Goal: Transaction & Acquisition: Obtain resource

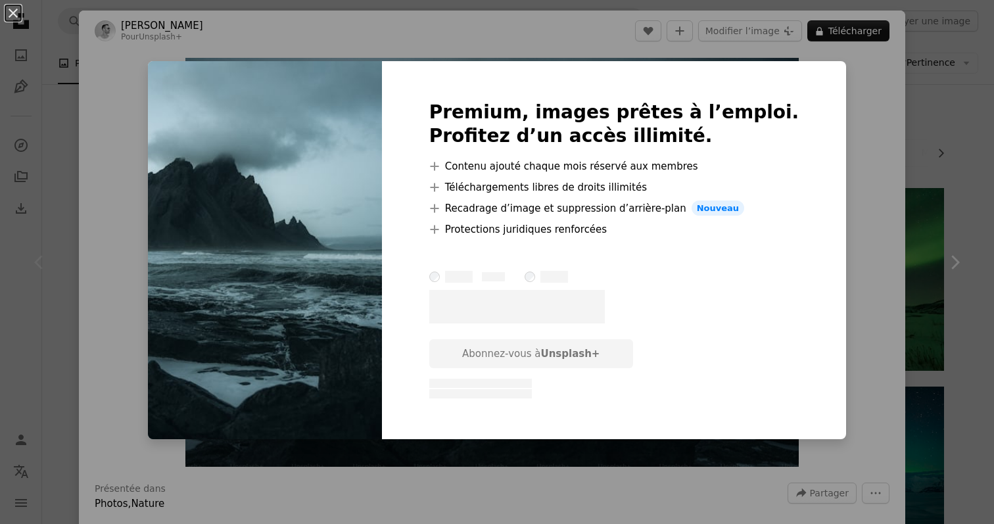
scroll to position [16, 0]
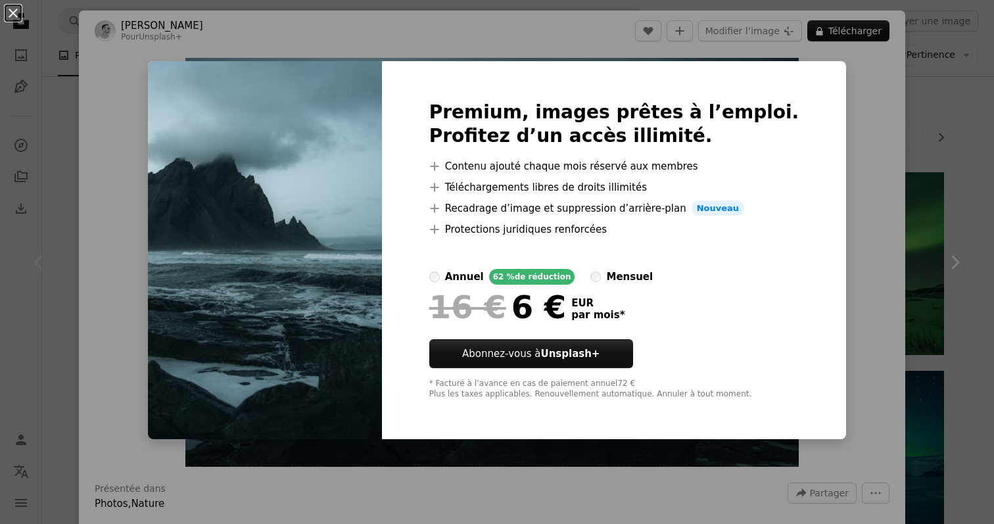
click at [43, 354] on div "An X shape Premium, images prêtes à l’emploi. Profitez d’un accès illimité. A p…" at bounding box center [497, 262] width 994 height 524
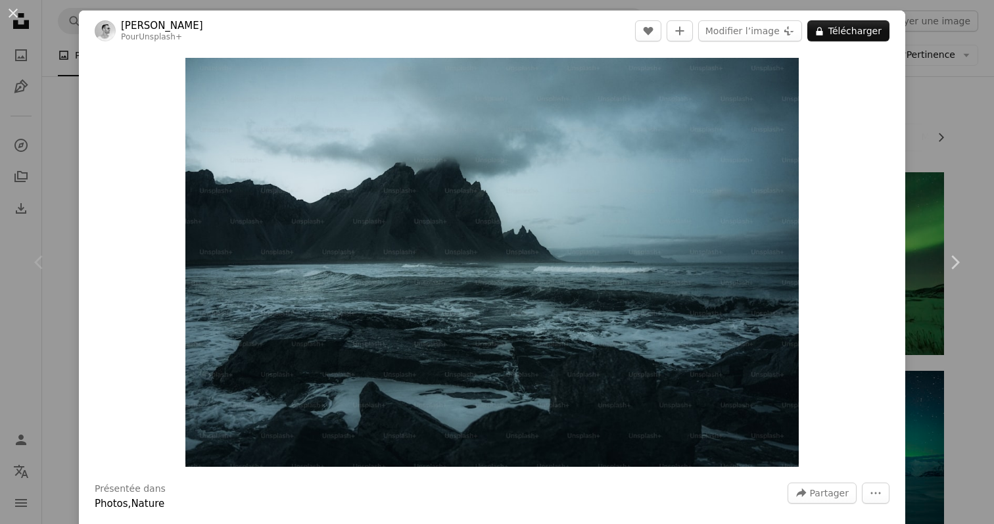
click at [66, 324] on div "Chevron left" at bounding box center [39, 262] width 79 height 126
click at [958, 91] on div "An X shape Chevron left Chevron right [PERSON_NAME] Pour Unsplash+ A heart A pl…" at bounding box center [497, 262] width 994 height 524
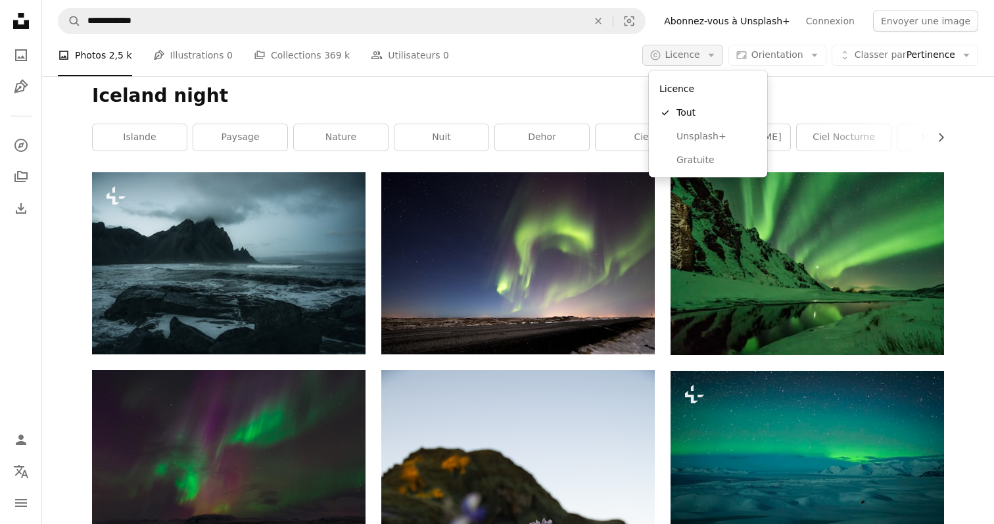
click at [711, 58] on icon "Arrow down" at bounding box center [711, 55] width 12 height 12
click at [717, 153] on span "Gratuite" at bounding box center [716, 159] width 80 height 13
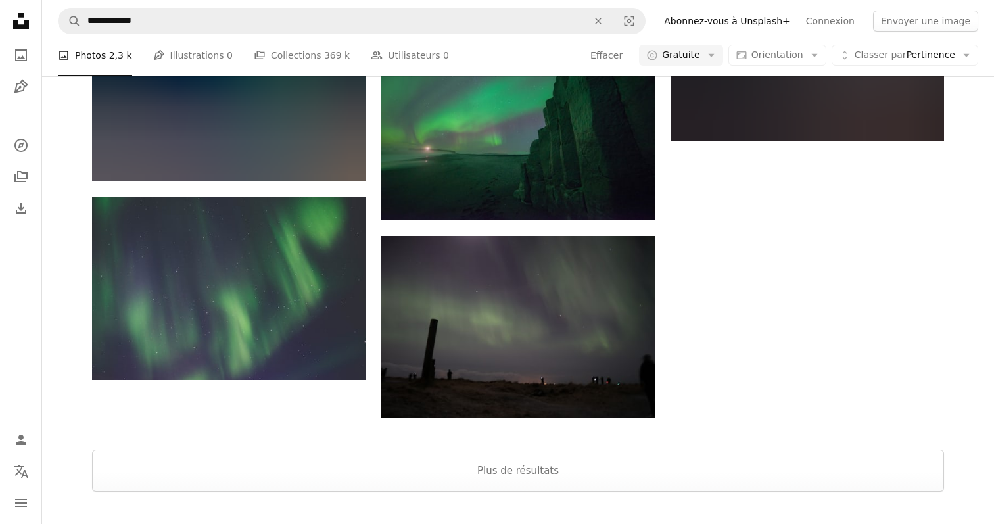
scroll to position [1472, 0]
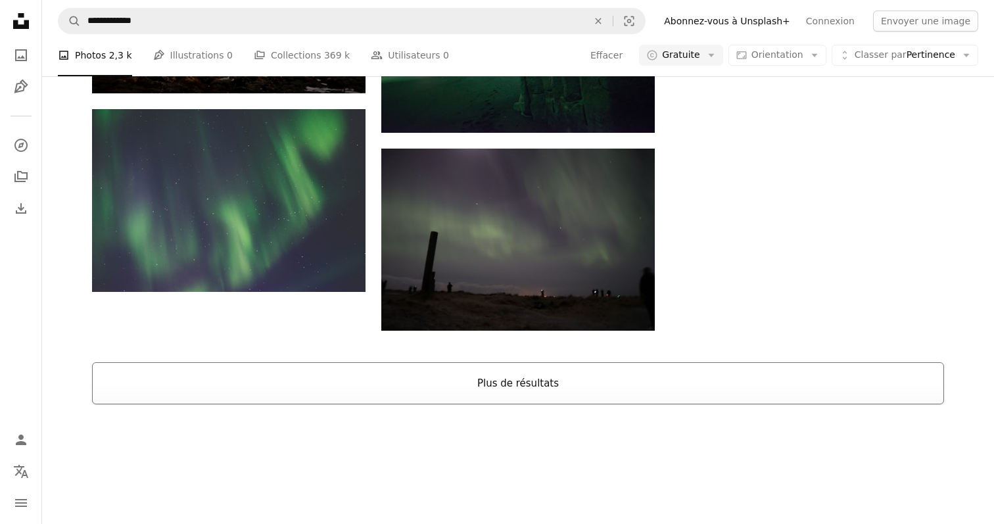
click at [816, 386] on button "Plus de résultats" at bounding box center [518, 383] width 852 height 42
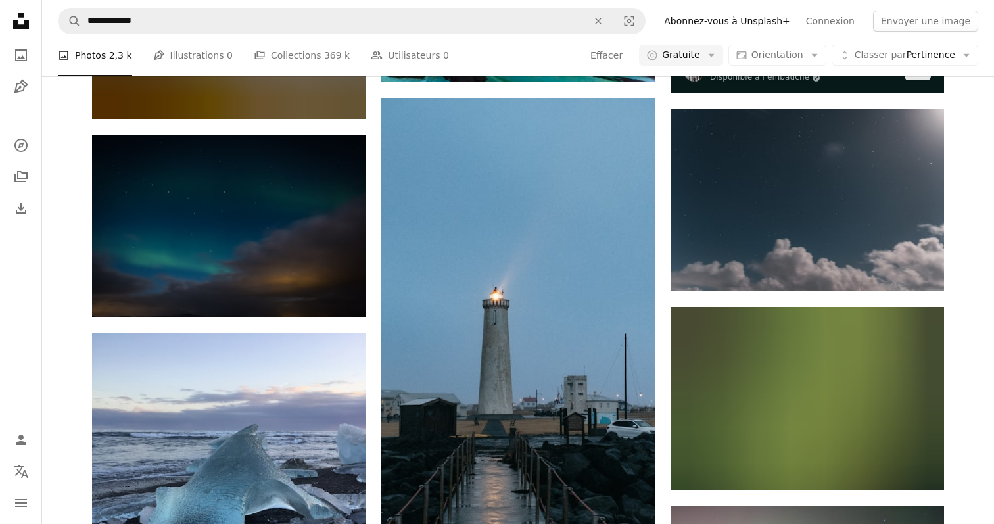
scroll to position [3006, 0]
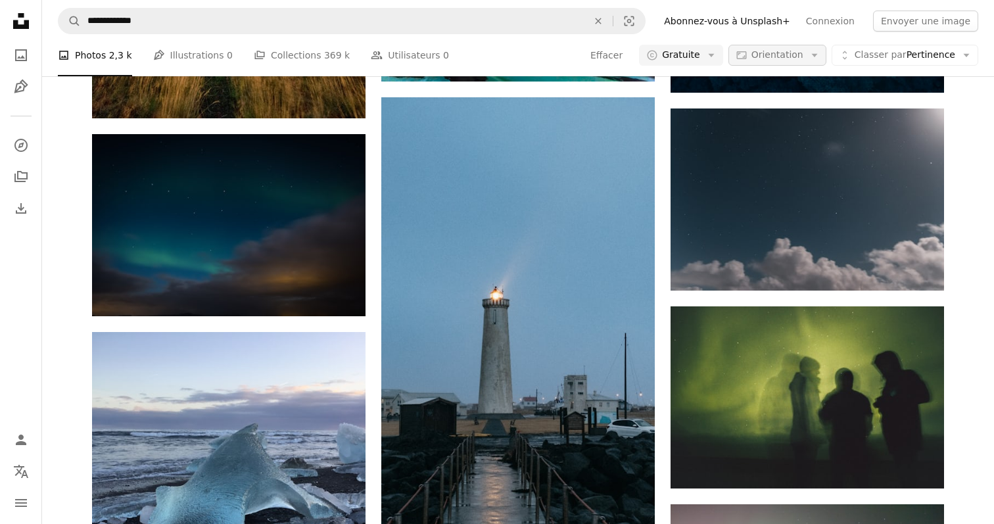
click at [794, 53] on span "Orientation" at bounding box center [777, 54] width 52 height 11
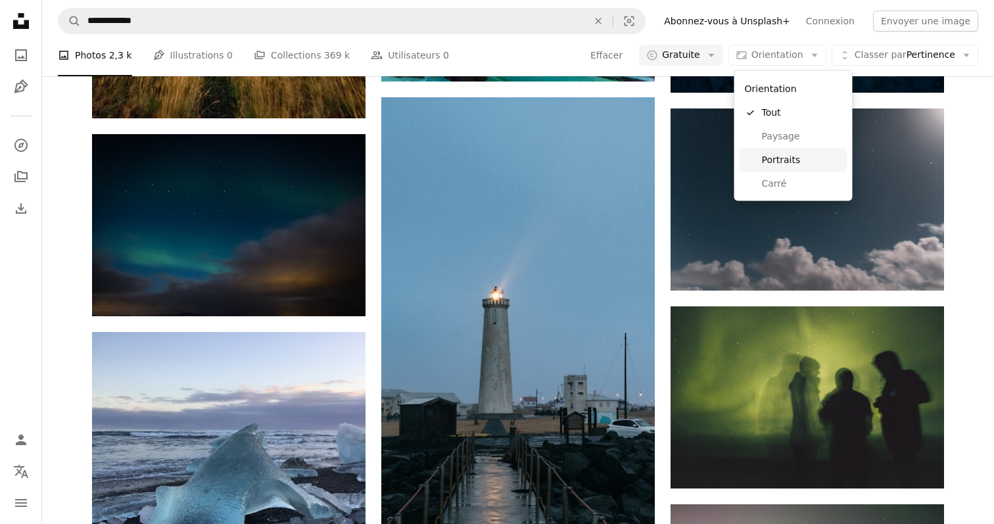
click at [781, 154] on span "Portraits" at bounding box center [802, 159] width 80 height 13
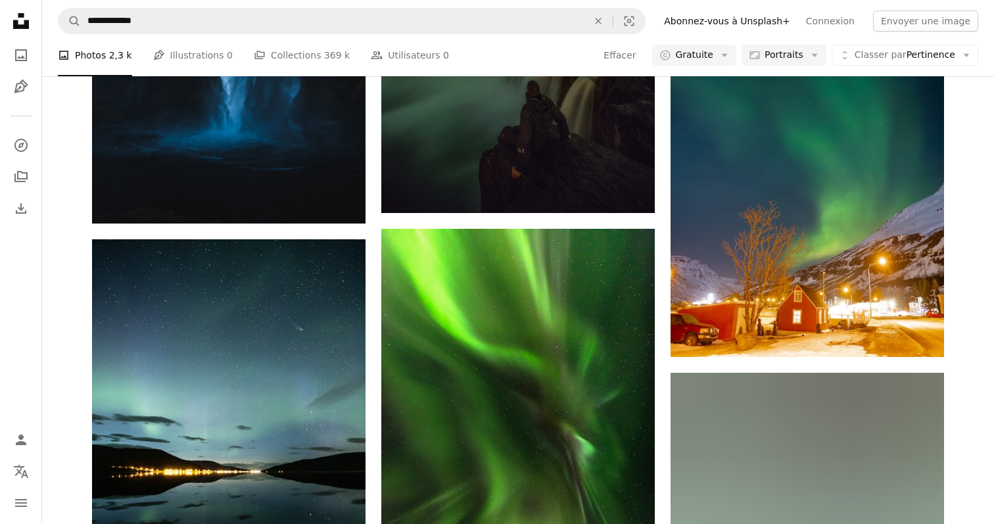
scroll to position [1394, 0]
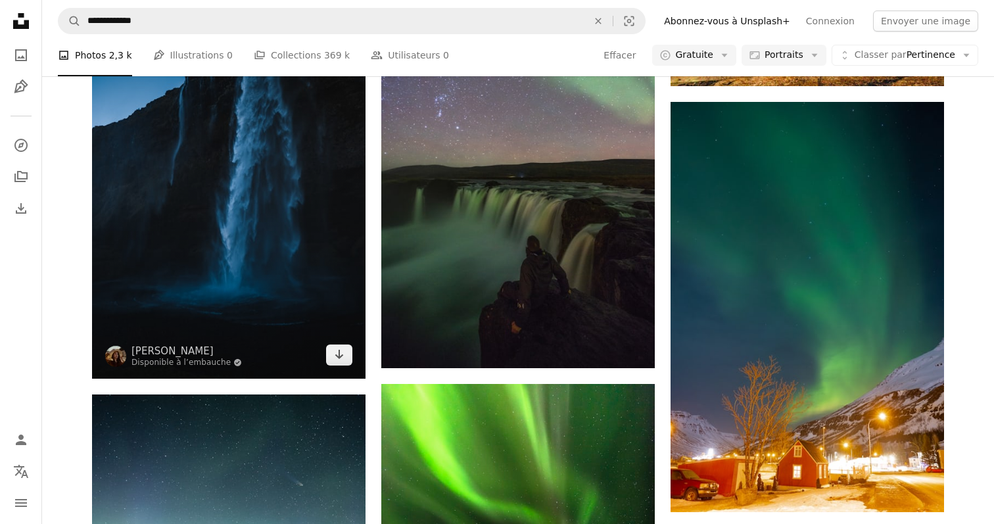
click at [228, 254] on img at bounding box center [228, 173] width 273 height 410
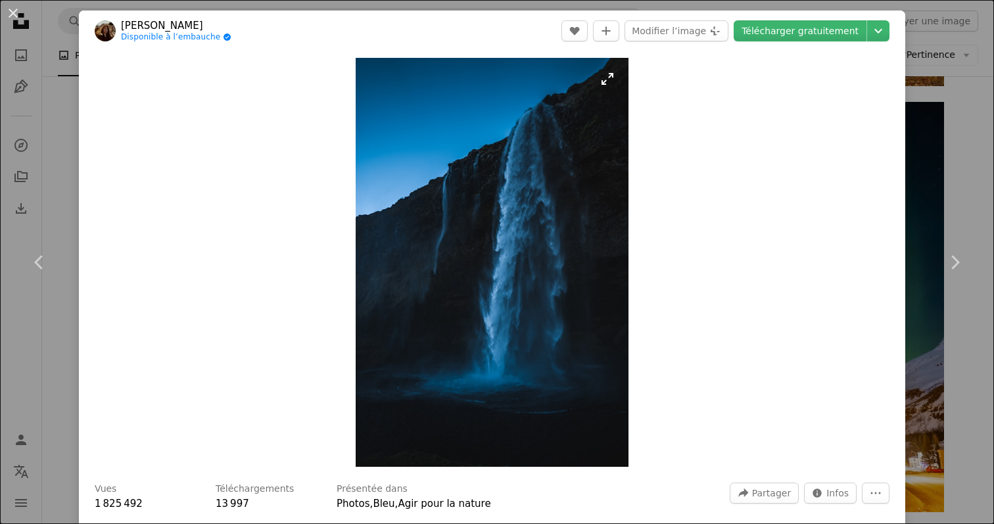
click at [553, 262] on img "Zoom sur cette image" at bounding box center [492, 262] width 273 height 409
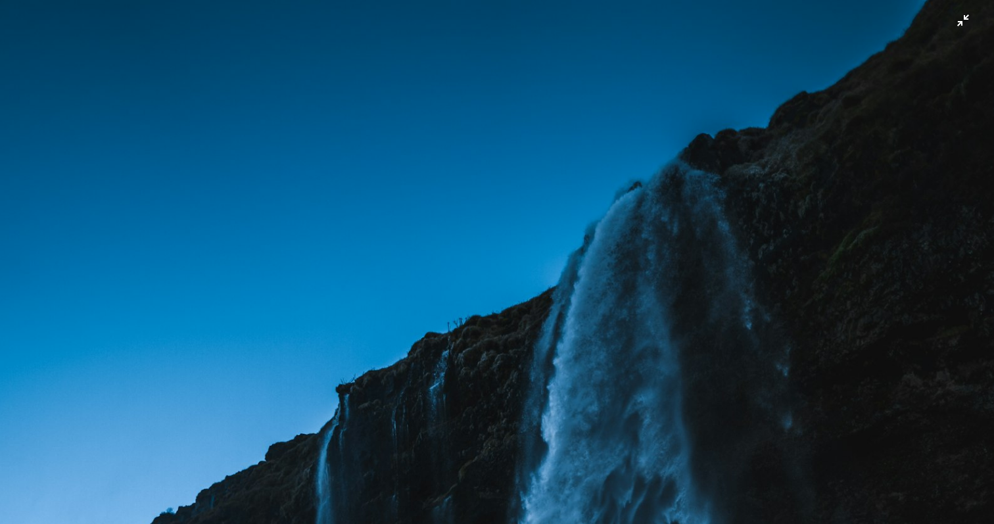
scroll to position [484, 0]
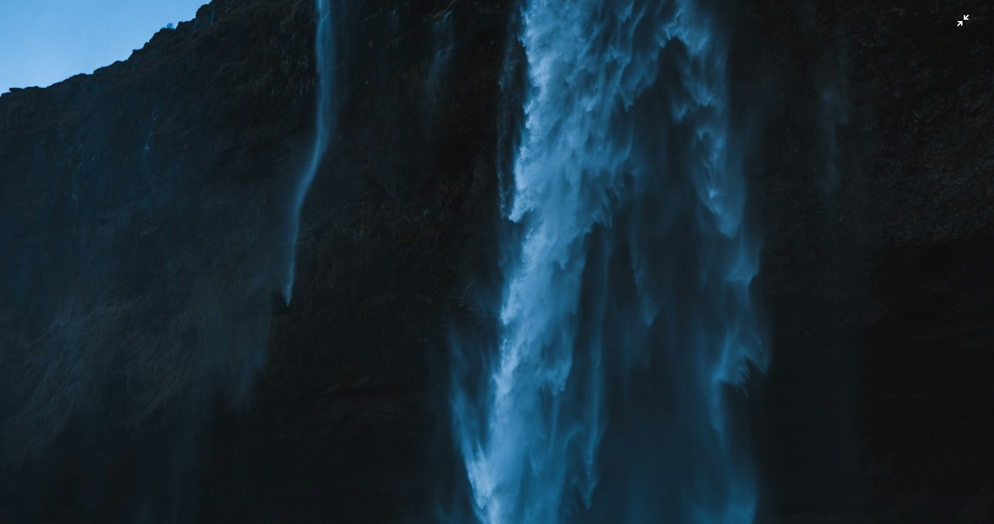
click at [553, 256] on img "Zoom arrière sur cette image" at bounding box center [496, 261] width 995 height 1492
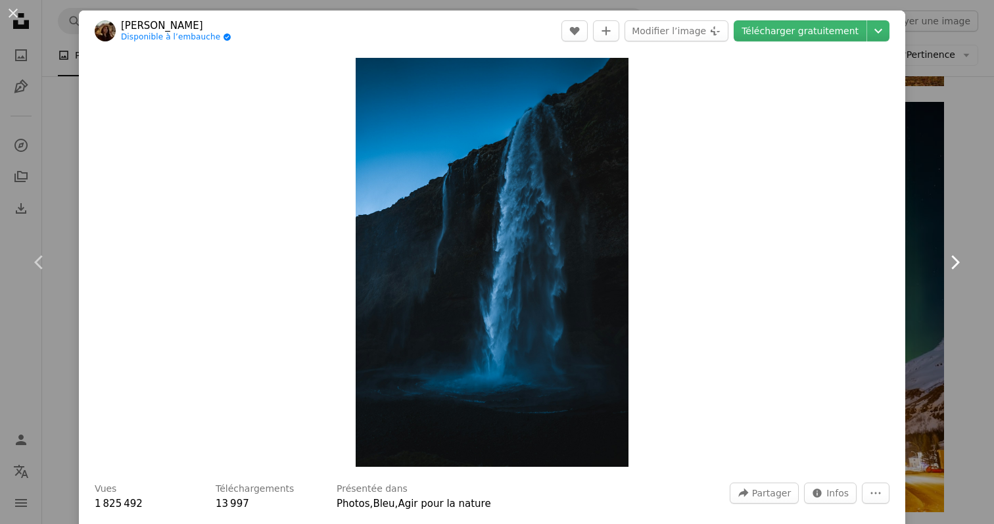
click at [980, 199] on link "Chevron right" at bounding box center [954, 262] width 79 height 126
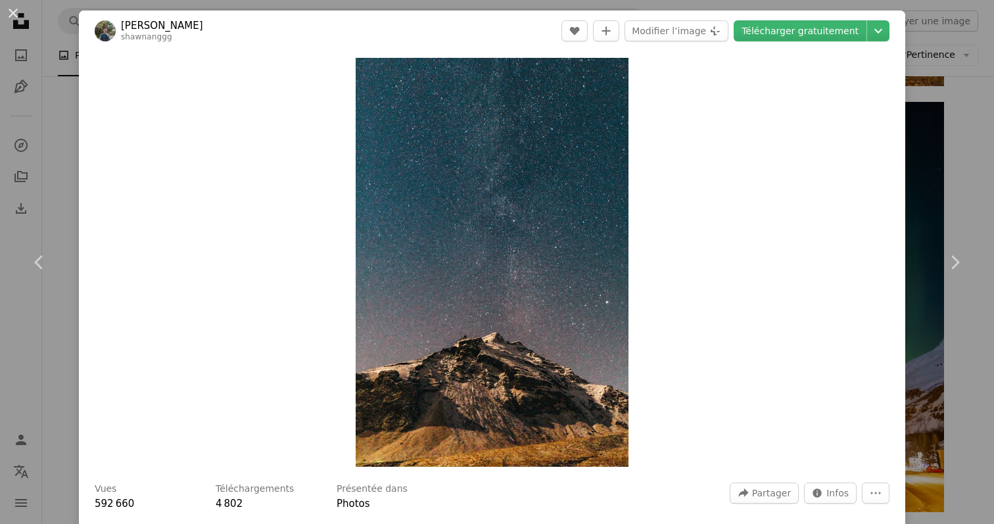
click at [971, 187] on div "An X shape Chevron left Chevron right [PERSON_NAME] A heart A plus sign Modifie…" at bounding box center [497, 262] width 994 height 524
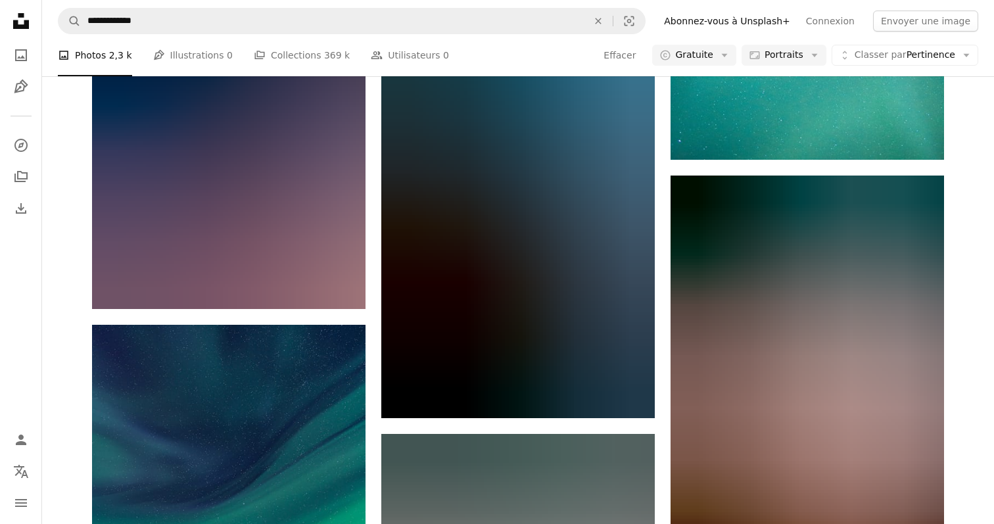
scroll to position [5142, 0]
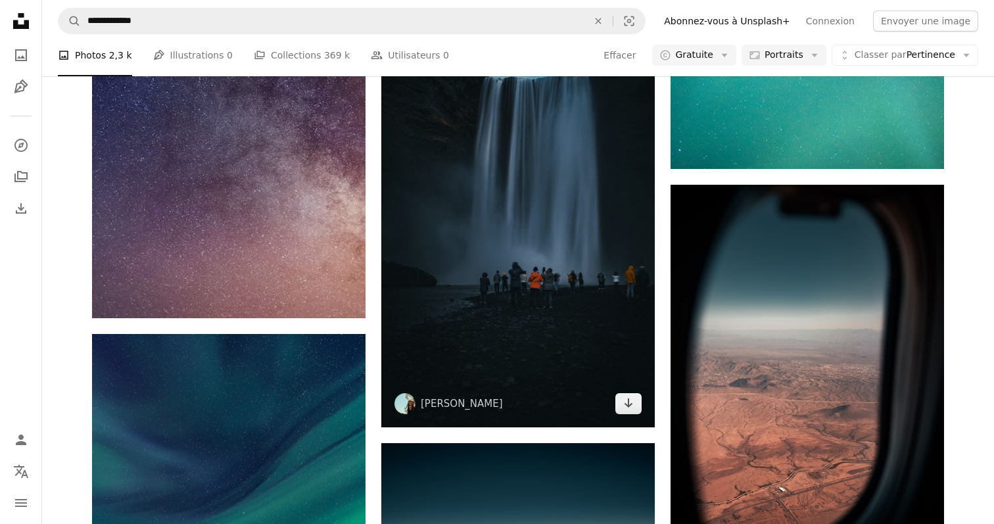
click at [549, 235] on img at bounding box center [517, 207] width 273 height 440
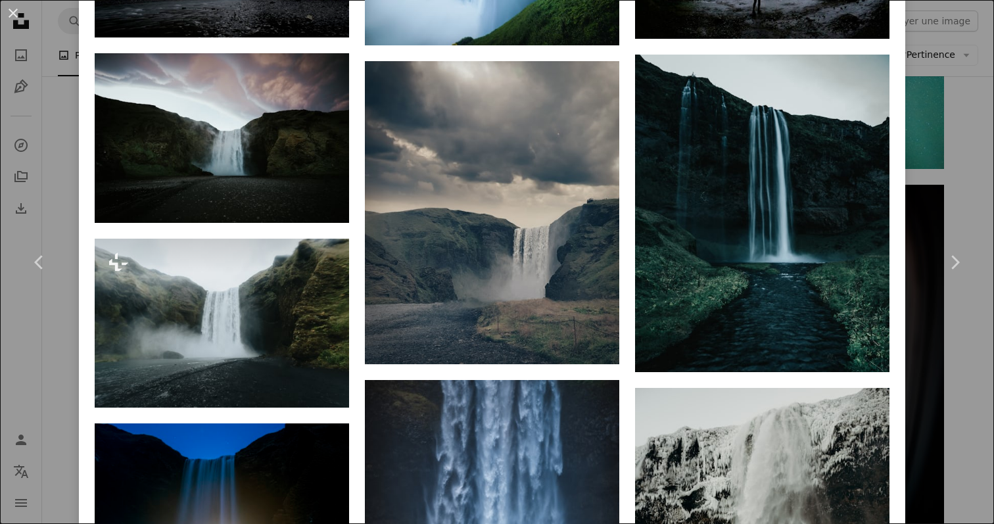
scroll to position [2621, 0]
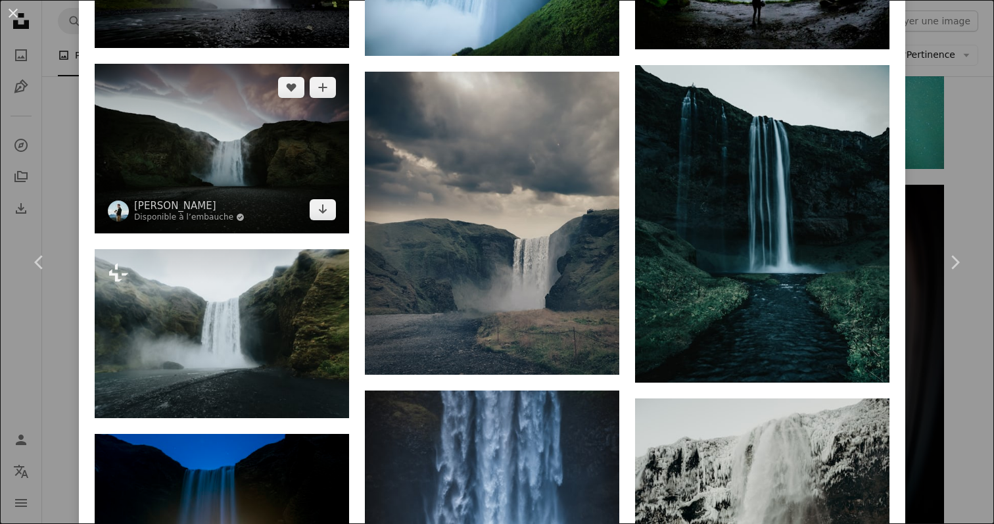
click at [302, 200] on img at bounding box center [222, 149] width 254 height 170
